Goal: Task Accomplishment & Management: Manage account settings

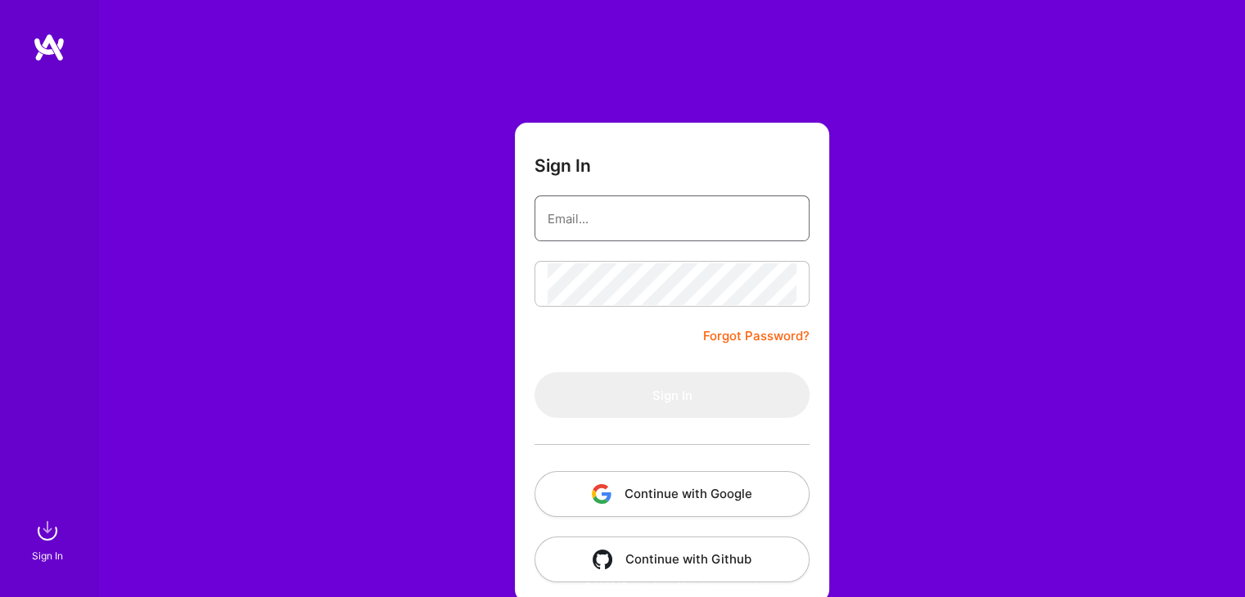
type input "[EMAIL_ADDRESS][DOMAIN_NAME]"
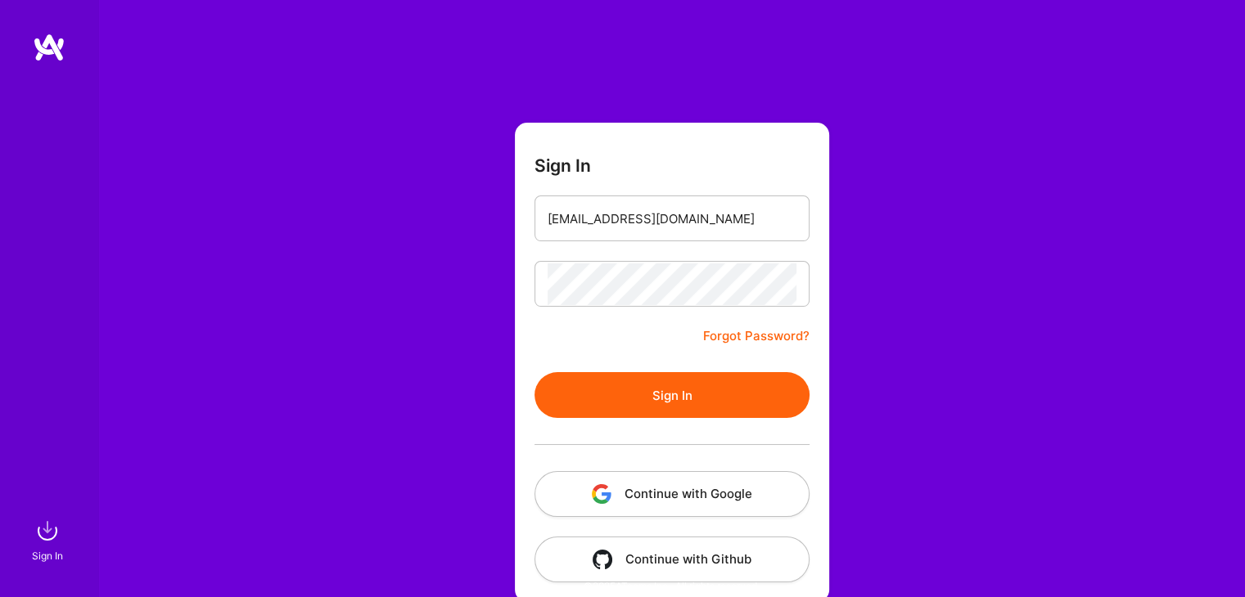
click at [770, 413] on button "Sign In" at bounding box center [671, 395] width 275 height 46
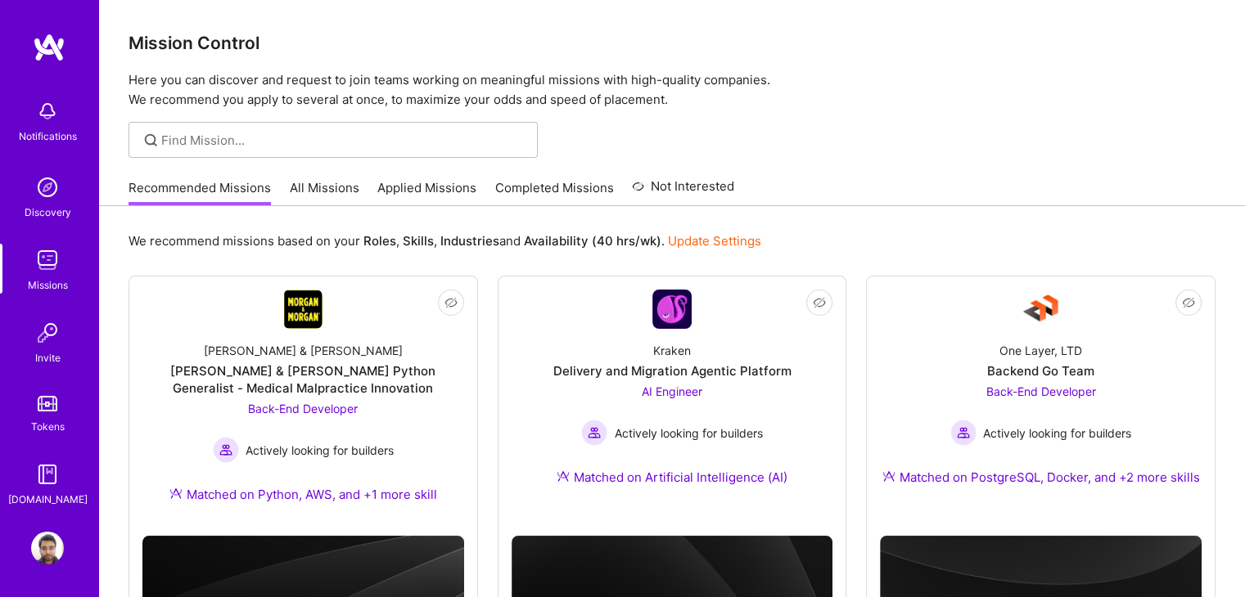
click at [439, 185] on link "Applied Missions" at bounding box center [426, 192] width 99 height 27
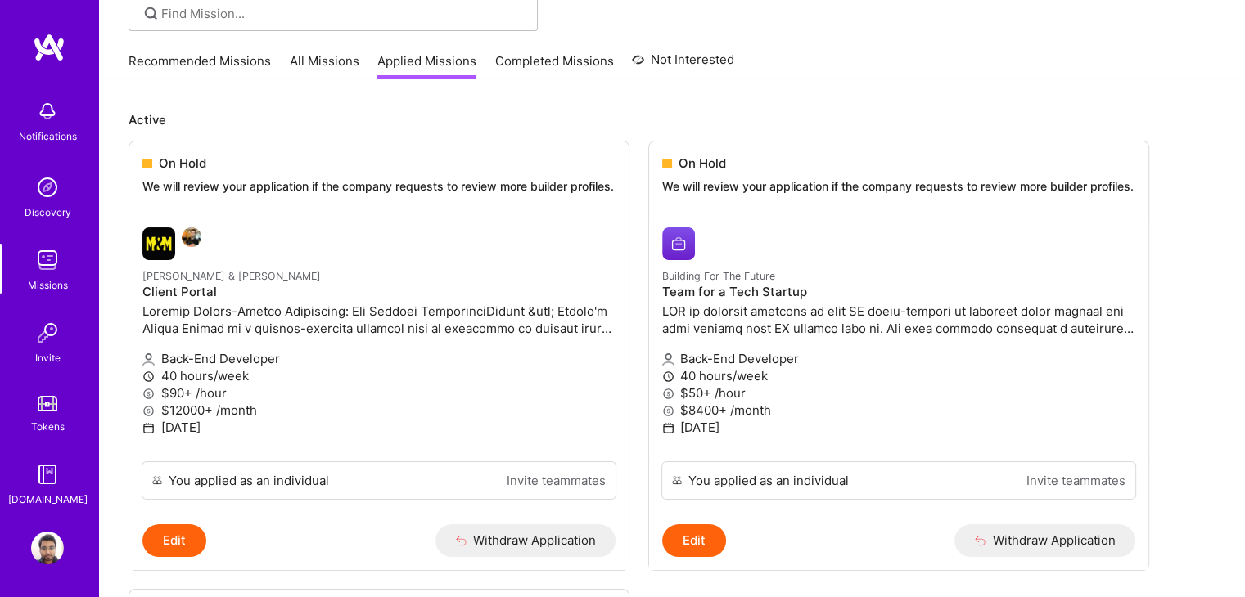
scroll to position [126, 0]
